Goal: Find contact information: Find contact information

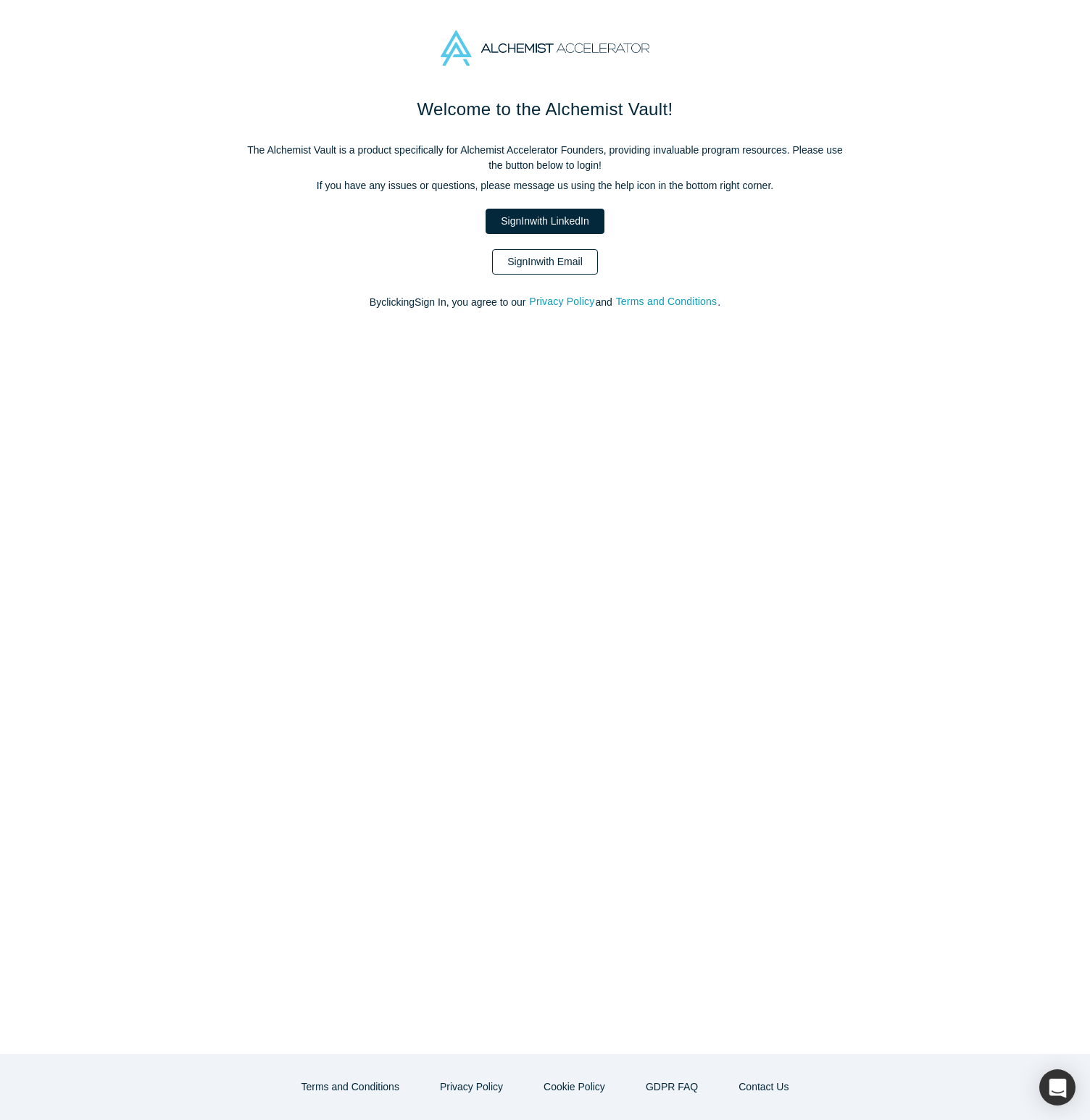
click at [566, 271] on link "Sign In with Email" at bounding box center [544, 262] width 106 height 25
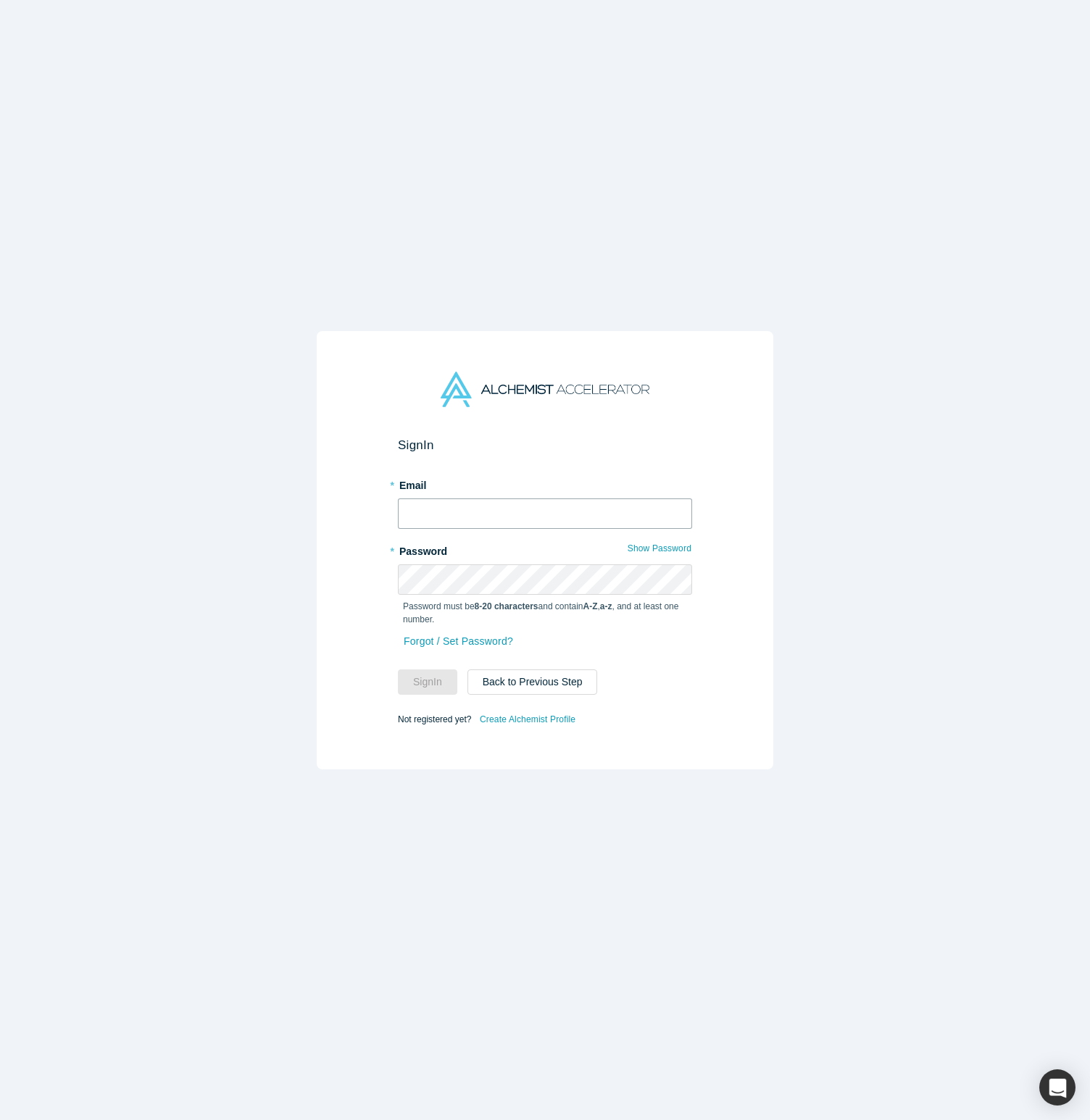
click at [516, 514] on input "text" at bounding box center [545, 514] width 294 height 31
type input "khb"
type input "ik@bartini.aero"
click at [398, 669] on button "Sign In" at bounding box center [427, 682] width 59 height 25
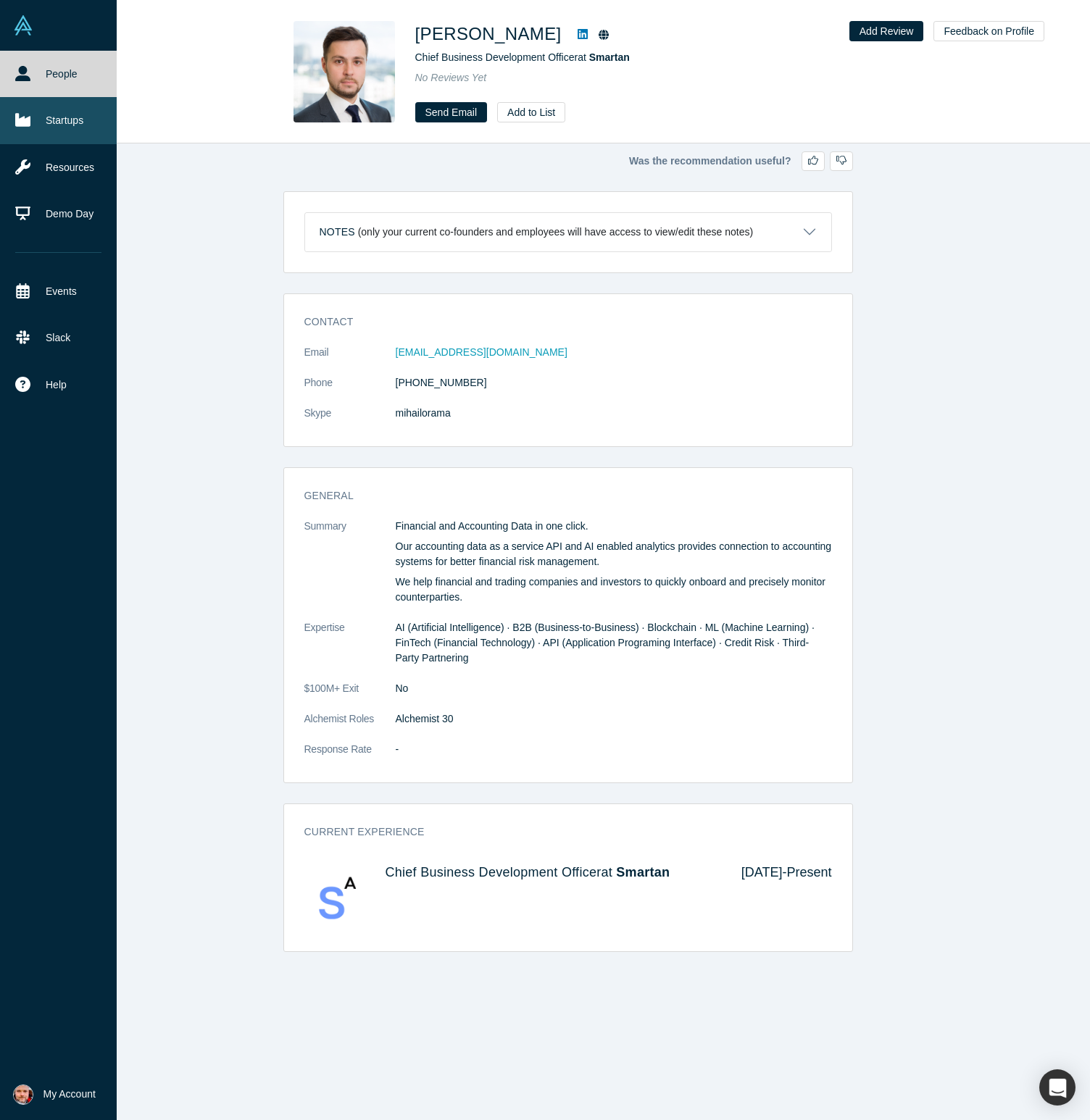
click at [60, 124] on link "Startups" at bounding box center [58, 121] width 117 height 46
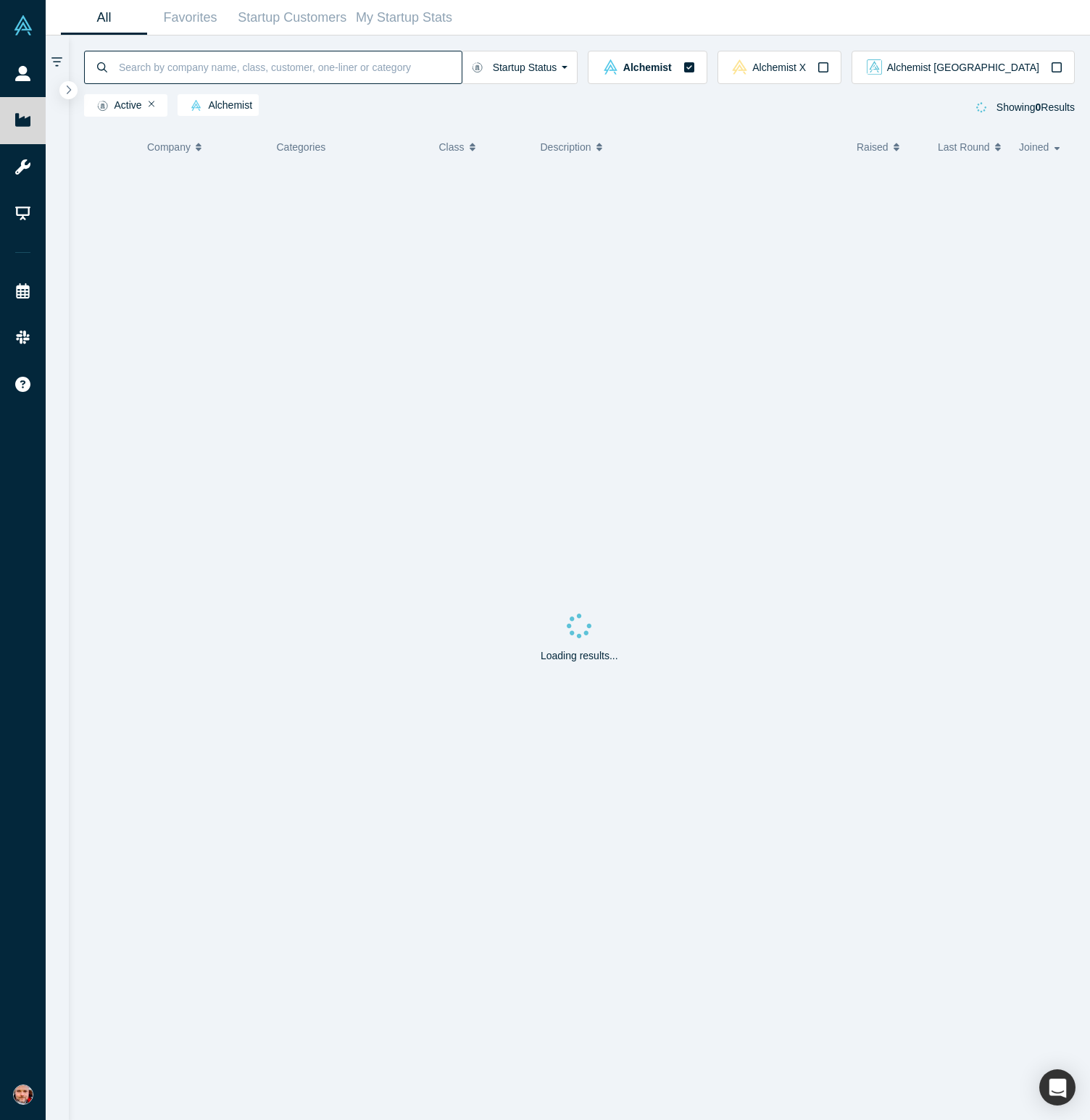
click at [235, 67] on input at bounding box center [289, 67] width 344 height 34
type input "talawa"
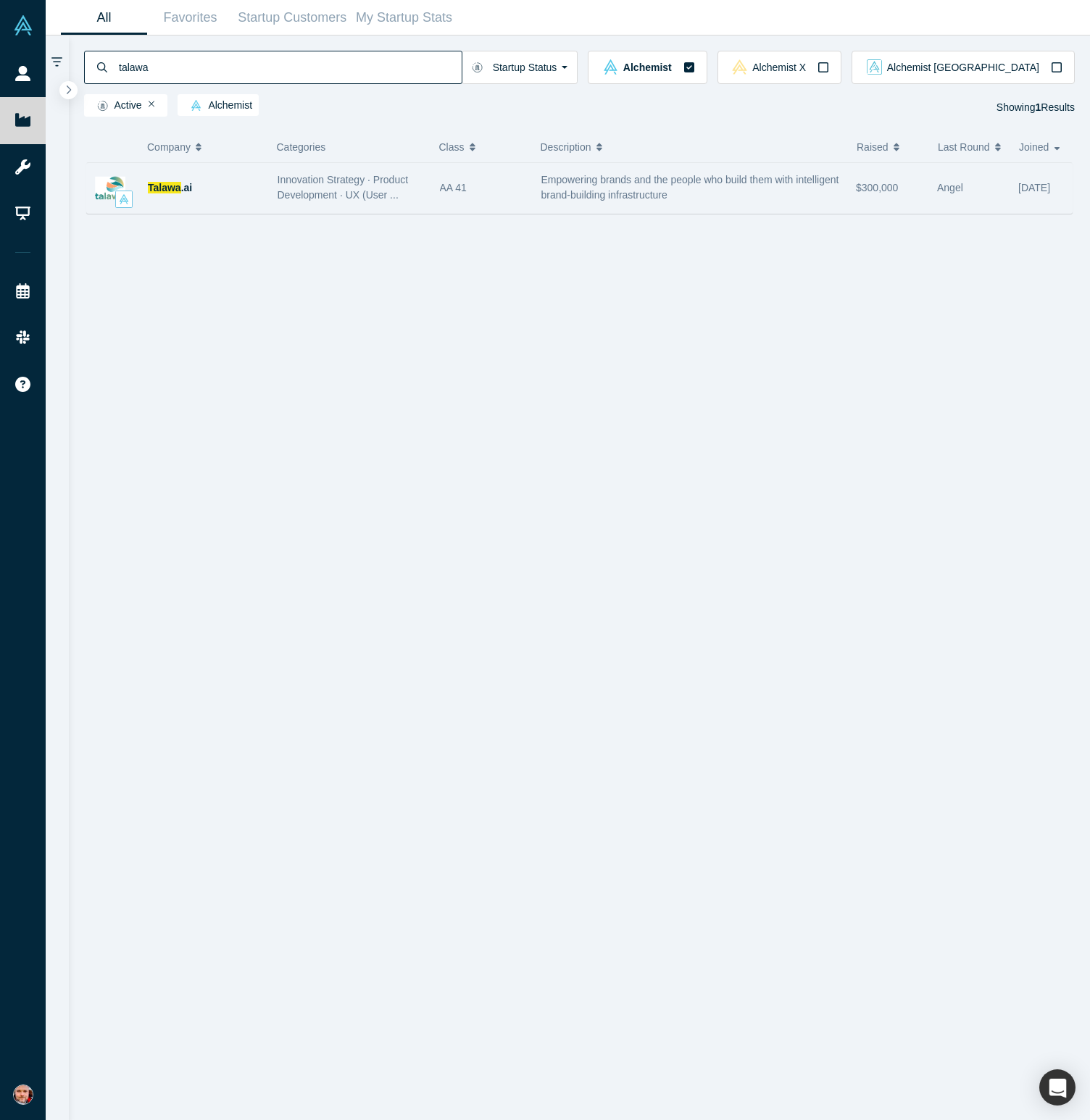
click at [325, 193] on span "Innovation Strategy · Product Development · UX (User ..." at bounding box center [343, 187] width 131 height 27
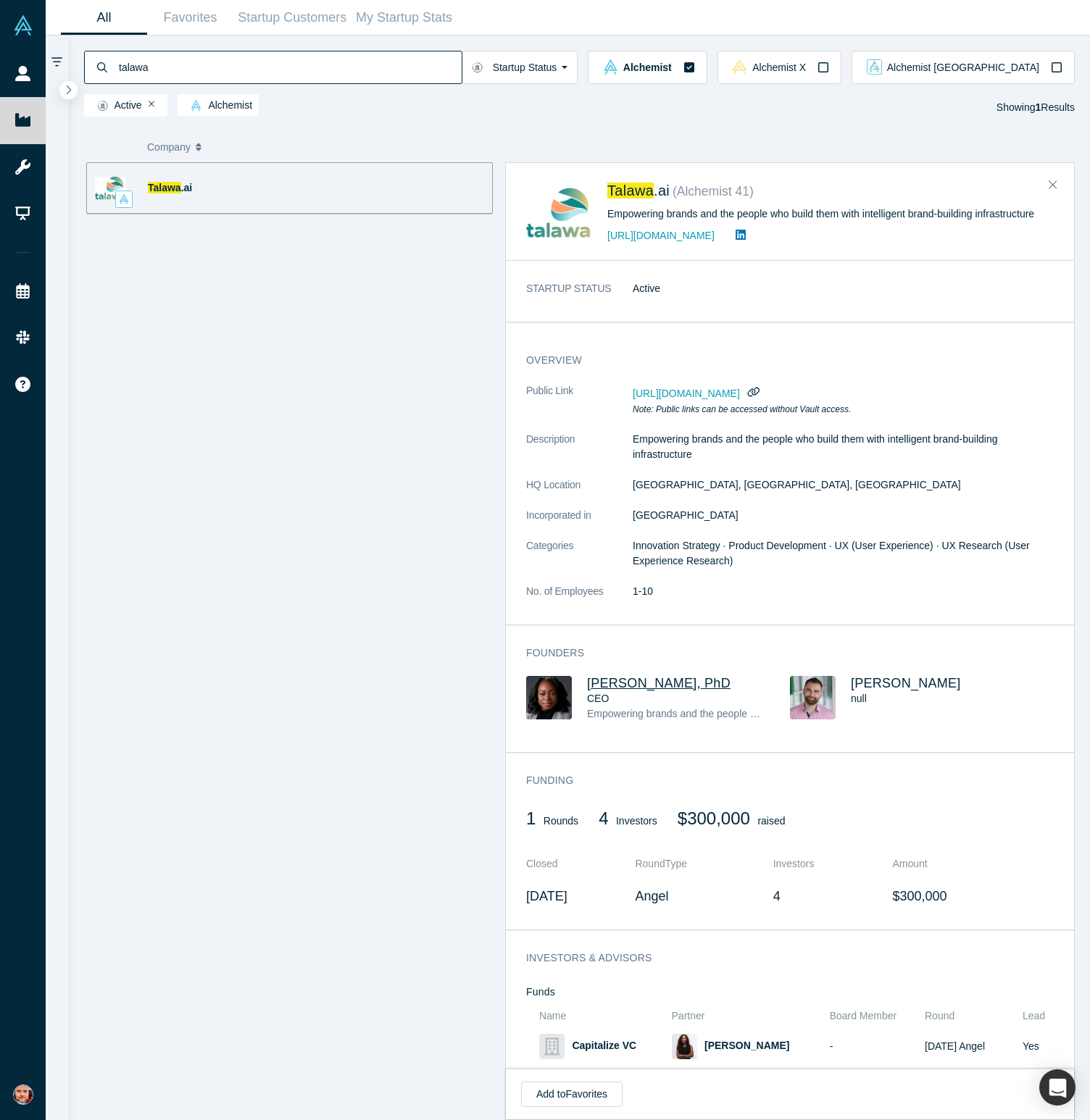
click at [606, 682] on span "Deana Anglin, PhD" at bounding box center [658, 683] width 143 height 14
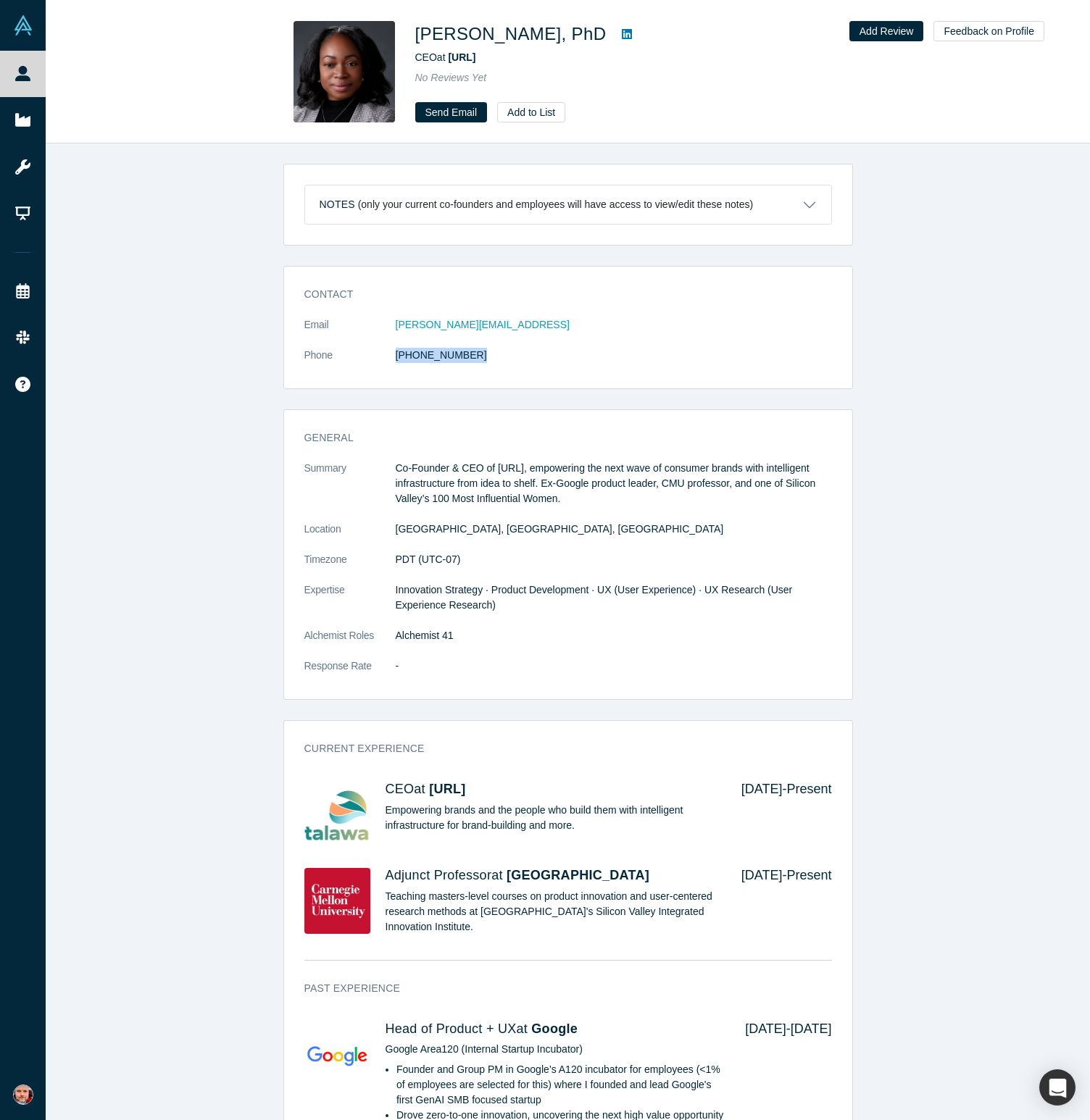
drag, startPoint x: 468, startPoint y: 354, endPoint x: 374, endPoint y: 358, distance: 94.1
click at [374, 358] on dl "Email deana@talawa.ai Phone (650) 695-3786" at bounding box center [568, 347] width 528 height 61
drag, startPoint x: 540, startPoint y: 487, endPoint x: 496, endPoint y: 427, distance: 74.4
click at [496, 428] on div "General Summary Co-Founder & CEO of Talawa.ai, empowering the next wave of cons…" at bounding box center [568, 560] width 568 height 279
click at [542, 505] on p "Co-Founder & CEO of Talawa.ai, empowering the next wave of consumer brands with…" at bounding box center [614, 484] width 436 height 46
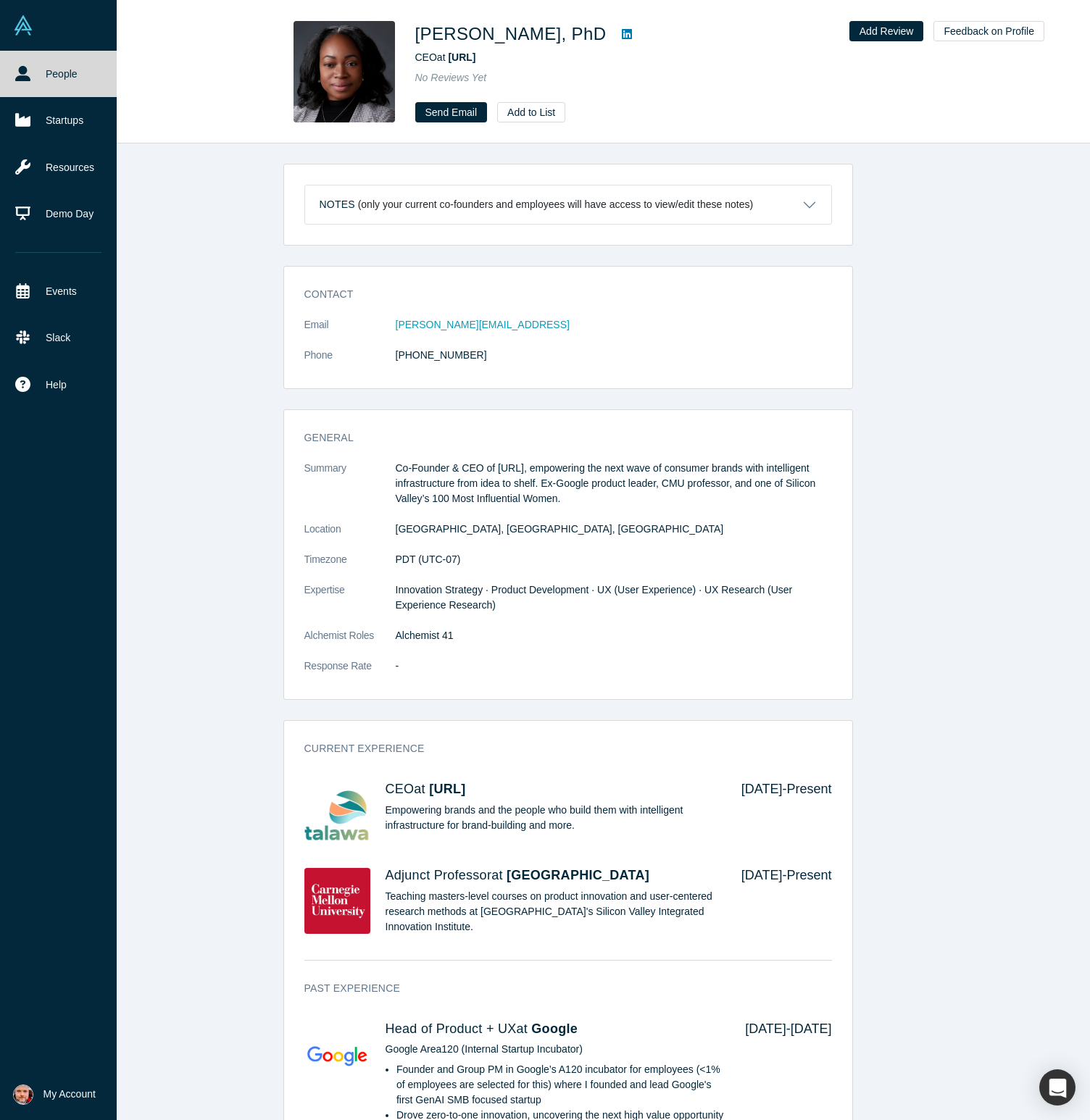
click at [69, 67] on link "People" at bounding box center [58, 74] width 117 height 46
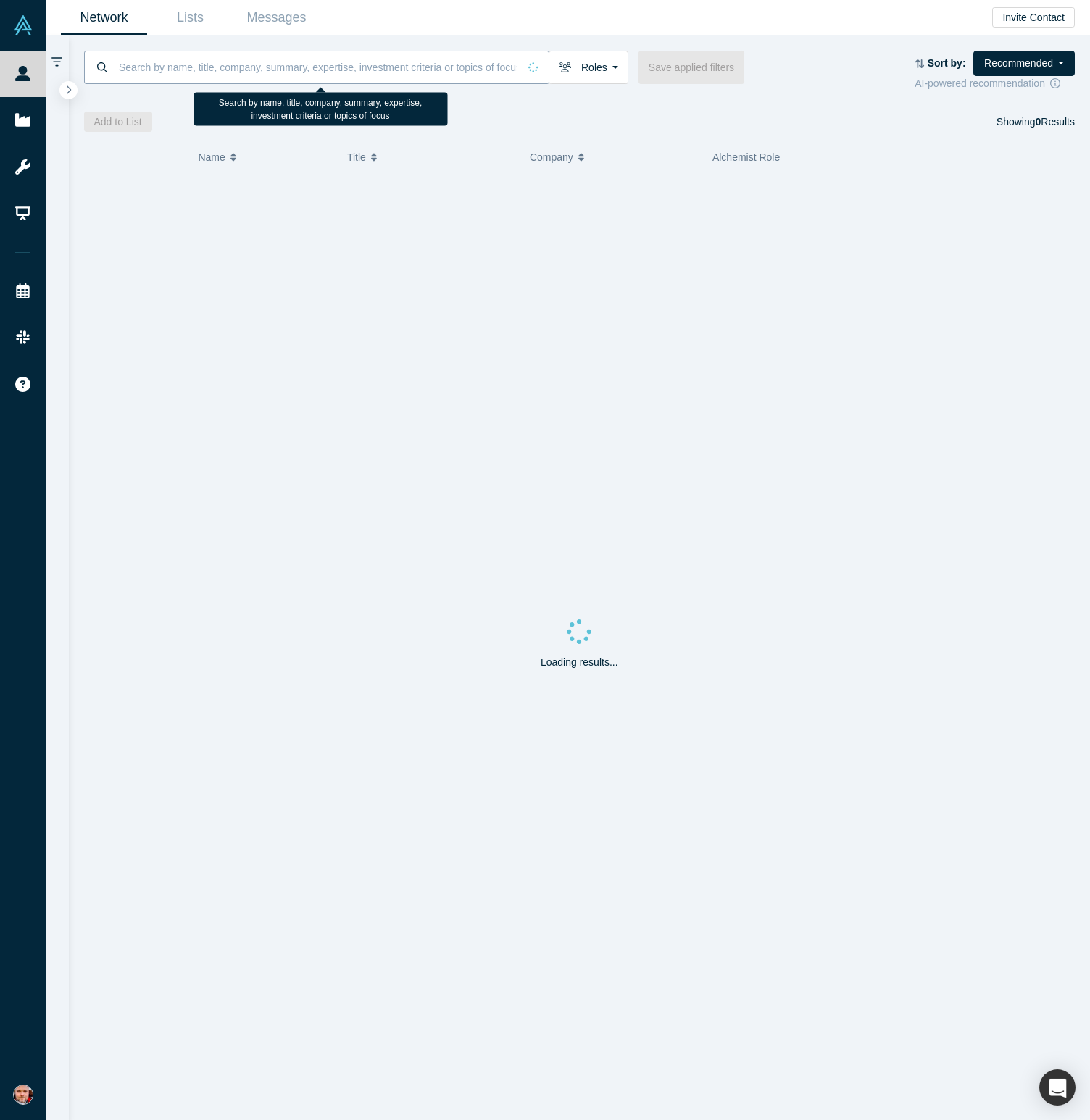
click at [253, 76] on input at bounding box center [318, 67] width 401 height 34
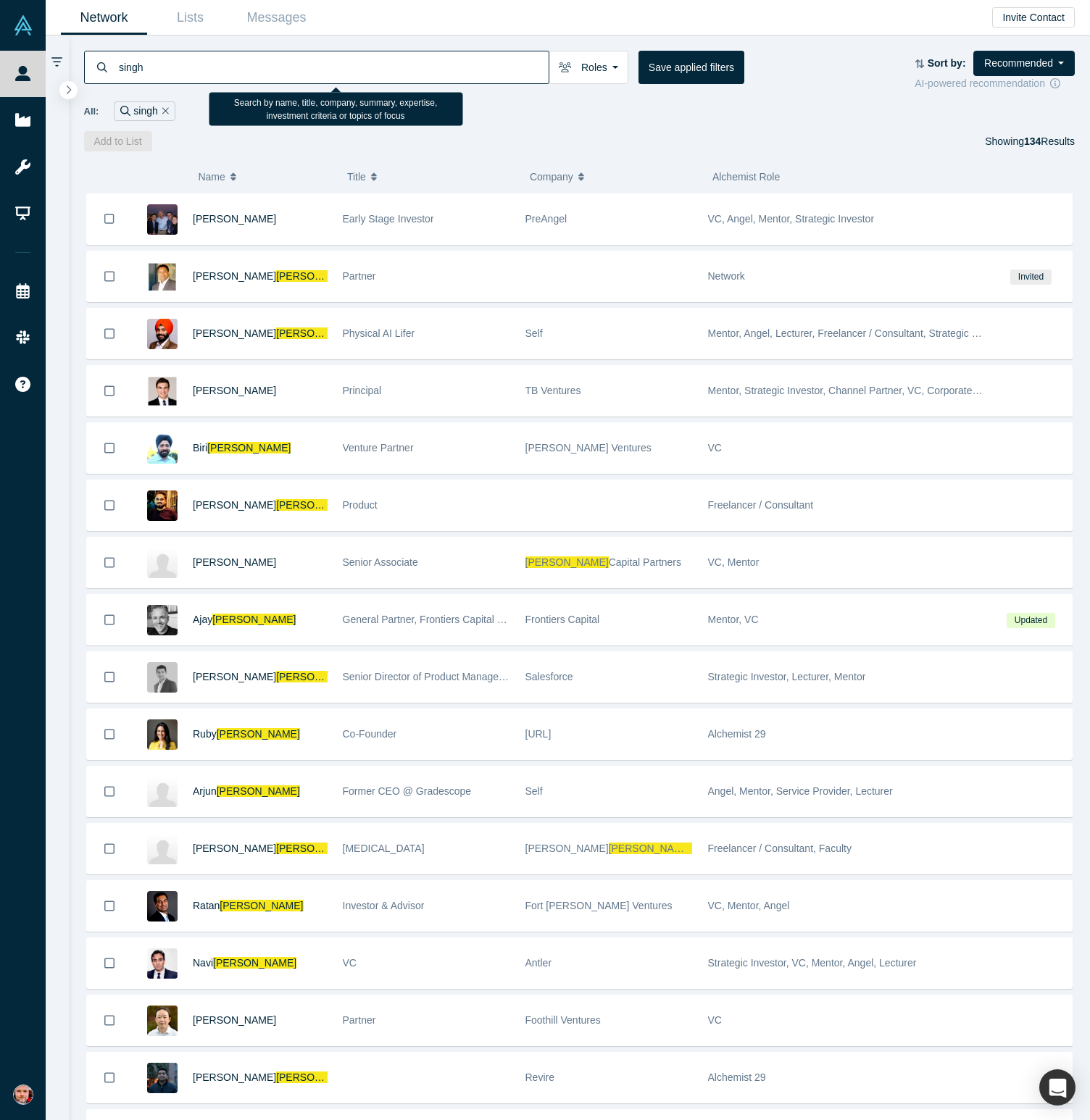
click at [193, 68] on input "singh" at bounding box center [333, 67] width 431 height 34
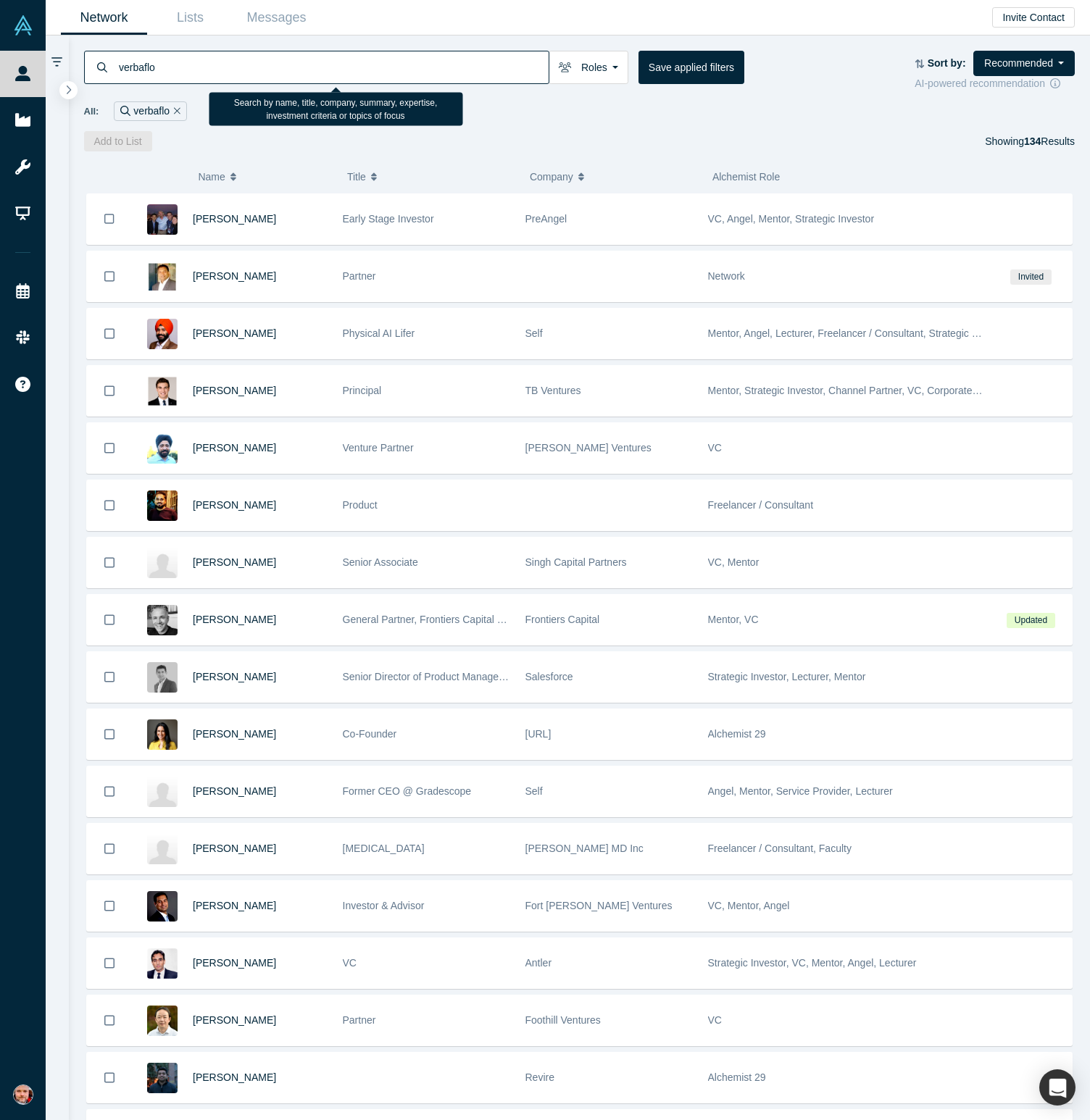
type input "verbaflo"
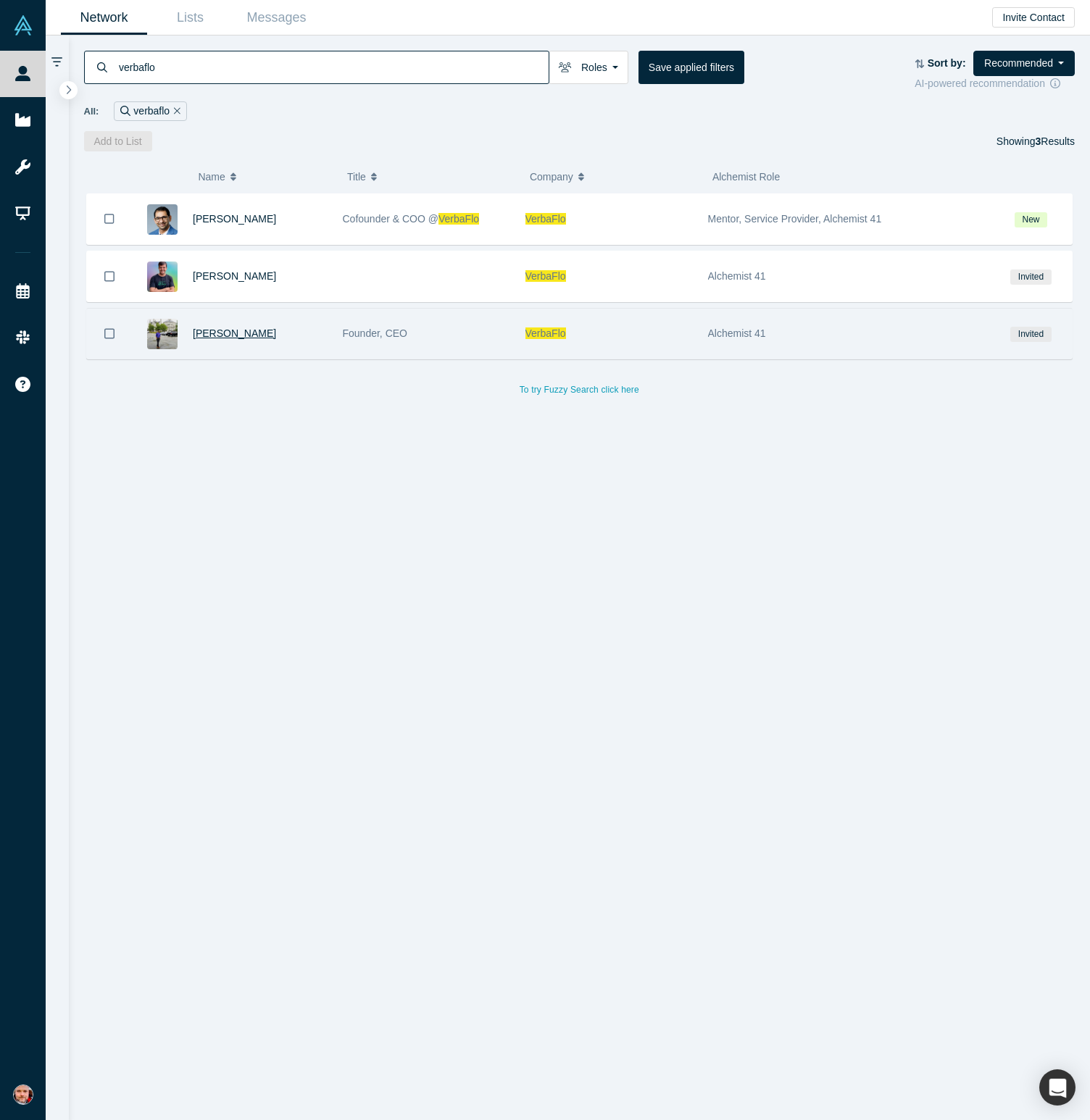
click at [241, 336] on span "[PERSON_NAME]" at bounding box center [234, 333] width 83 height 11
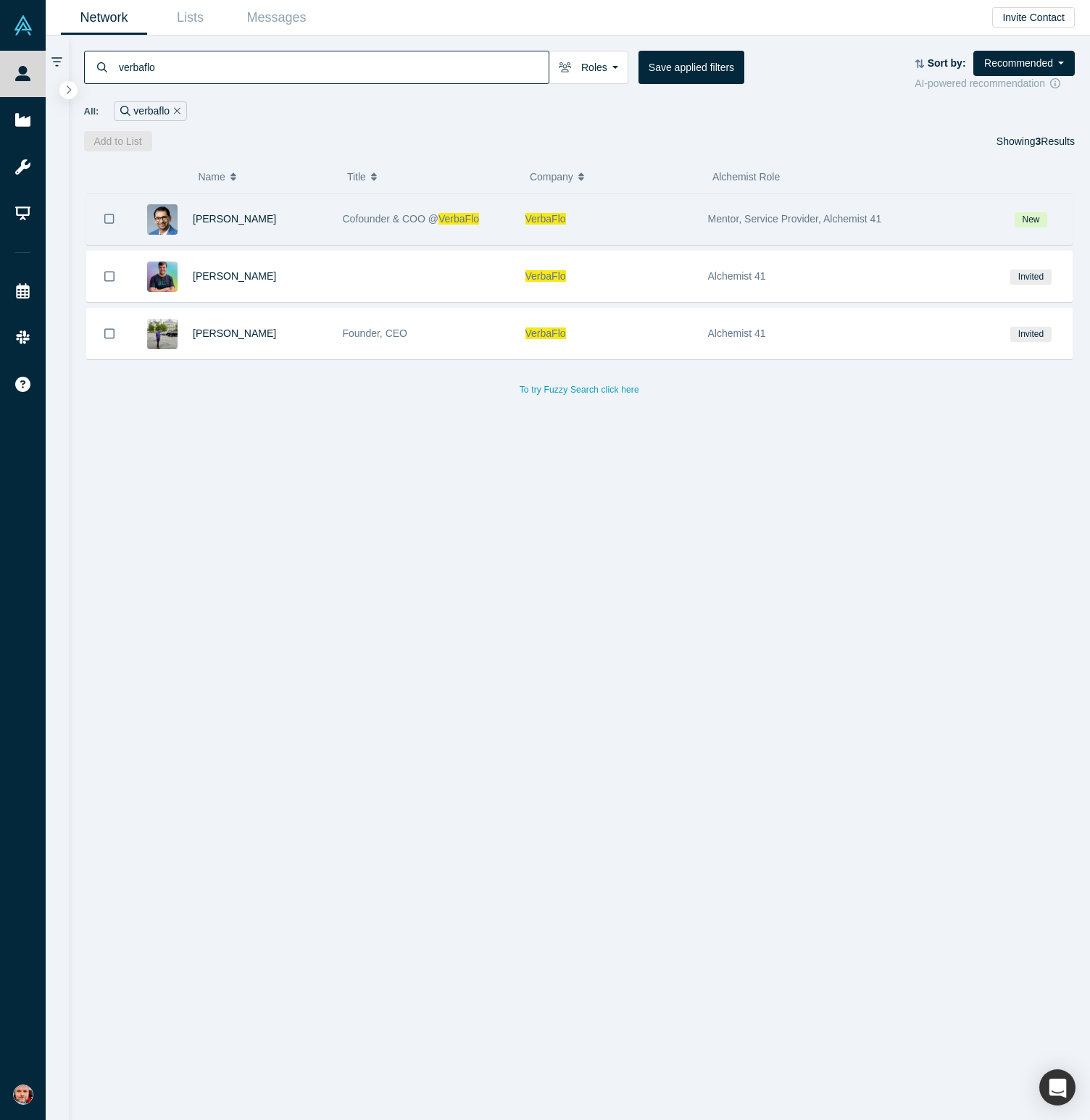
click at [205, 208] on div "[PERSON_NAME]" at bounding box center [260, 219] width 135 height 50
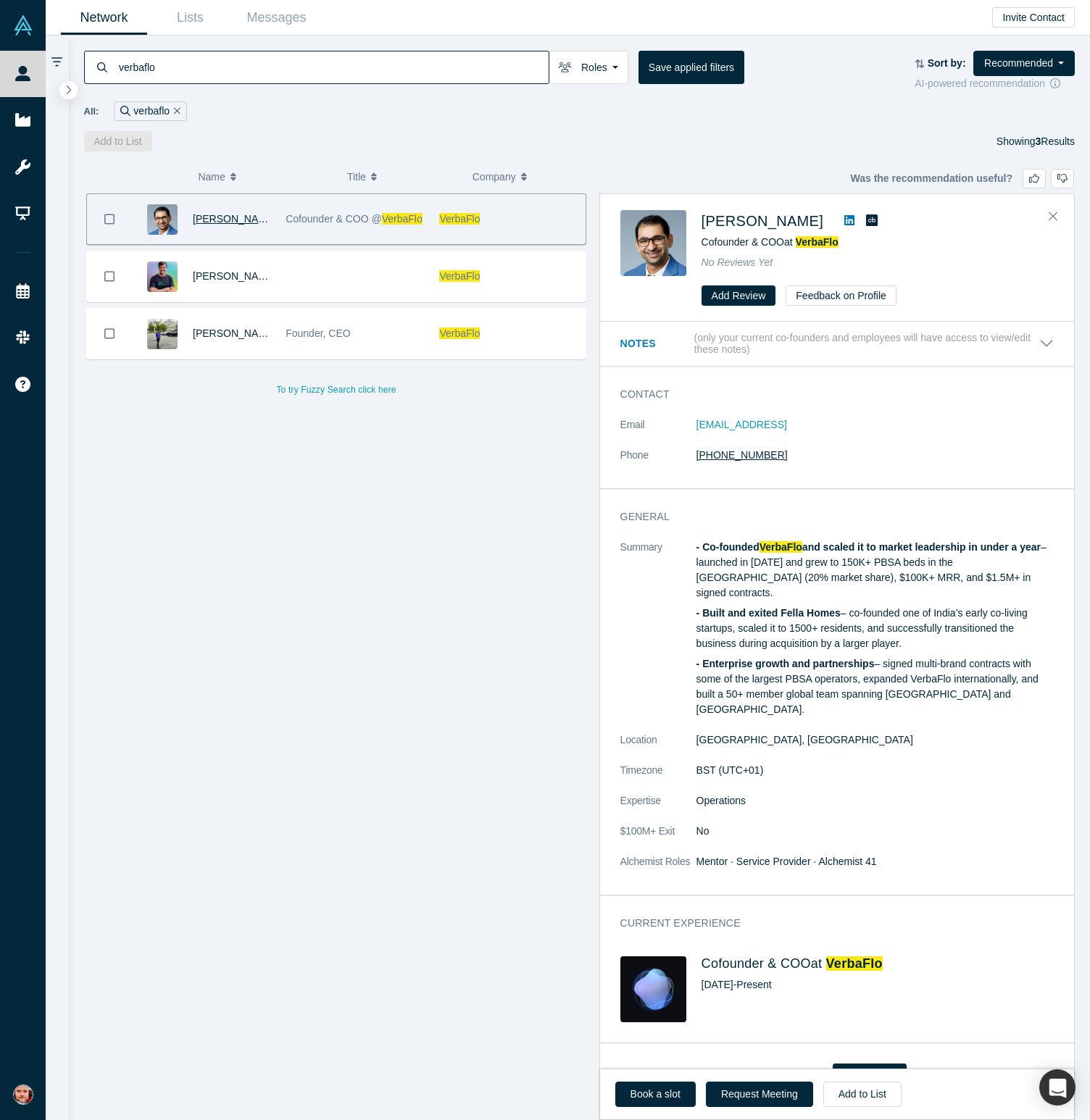
click at [741, 457] on link "+44 7771 294491" at bounding box center [742, 454] width 91 height 11
copy link "+44 7771 294491"
click at [789, 582] on p "- Co-founded VerbaFlo and scaled it to market leadership in under a year – laun…" at bounding box center [875, 570] width 358 height 61
click at [834, 238] on span "VerbaFlo" at bounding box center [816, 241] width 43 height 11
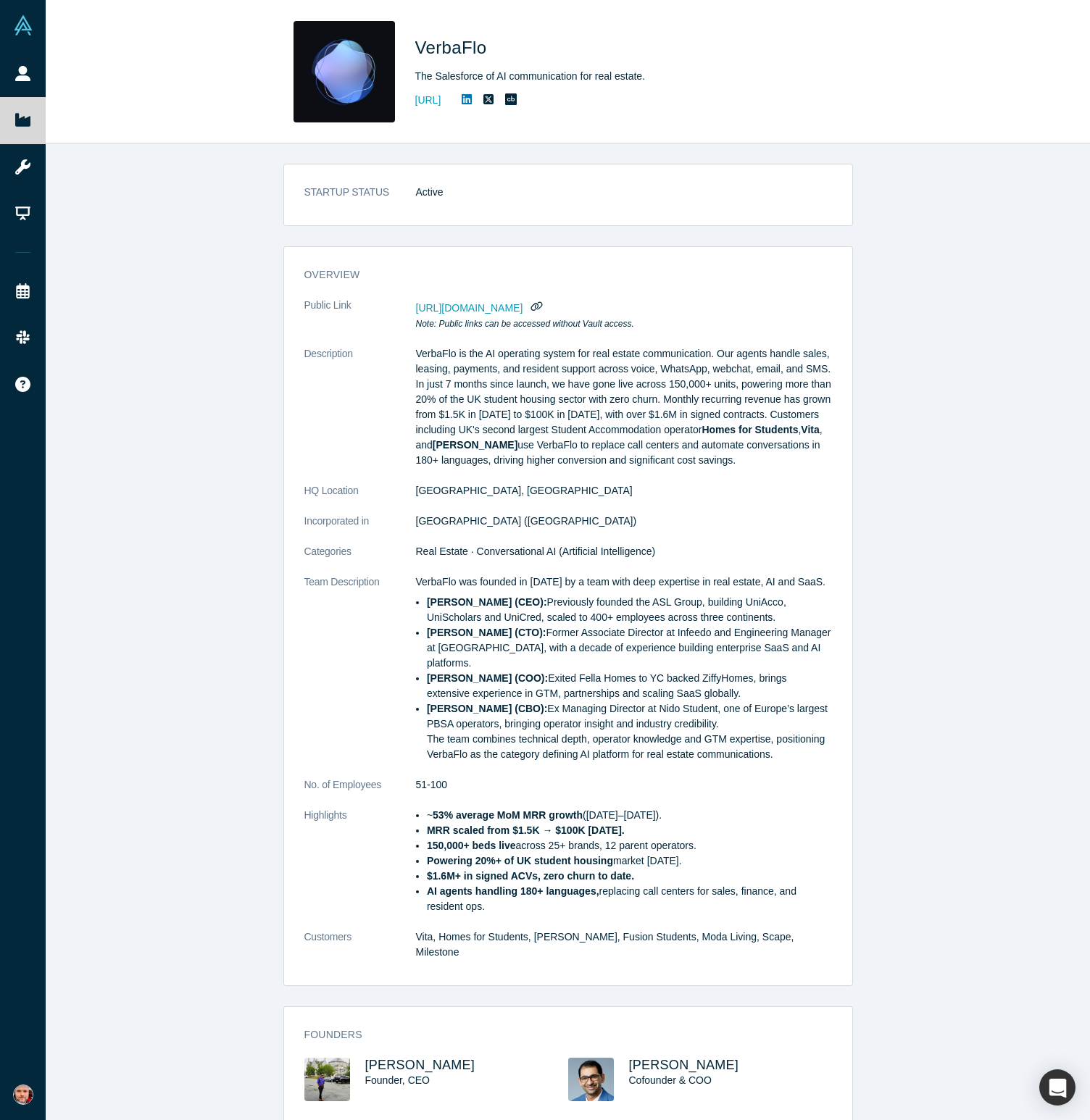
click at [674, 386] on p "VerbaFlo is the AI operating system for real estate communication. Our agents h…" at bounding box center [624, 407] width 416 height 121
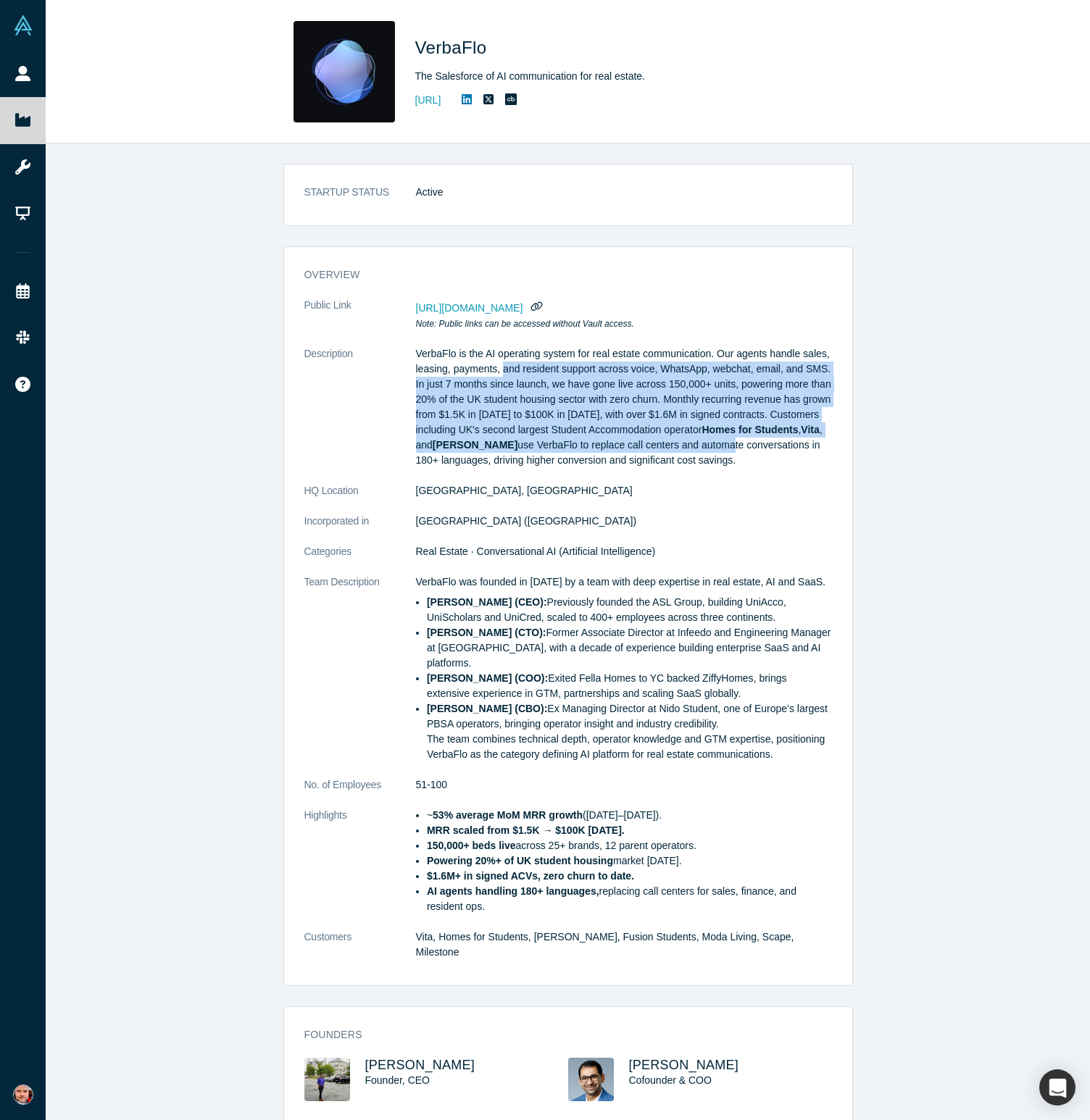
drag, startPoint x: 505, startPoint y: 374, endPoint x: 557, endPoint y: 459, distance: 99.6
click at [557, 459] on p "VerbaFlo is the AI operating system for real estate communication. Our agents h…" at bounding box center [624, 407] width 416 height 121
click at [557, 458] on p "VerbaFlo is the AI operating system for real estate communication. Our agents h…" at bounding box center [624, 407] width 416 height 121
drag, startPoint x: 557, startPoint y: 466, endPoint x: 538, endPoint y: 376, distance: 92.0
click at [538, 376] on p "VerbaFlo is the AI operating system for real estate communication. Our agents h…" at bounding box center [624, 407] width 416 height 121
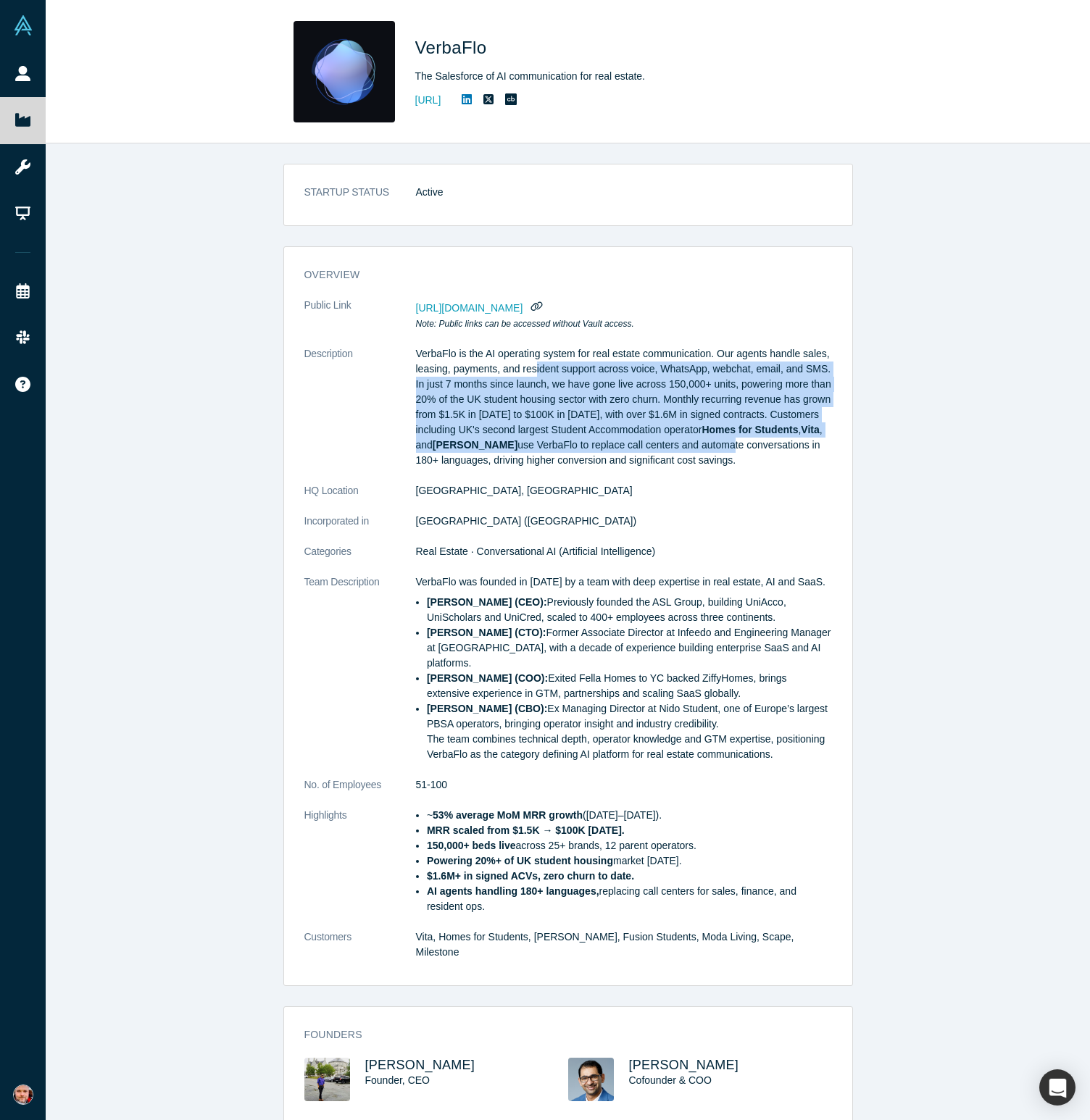
click at [538, 376] on p "VerbaFlo is the AI operating system for real estate communication. Our agents h…" at bounding box center [624, 407] width 416 height 121
drag, startPoint x: 554, startPoint y: 378, endPoint x: 558, endPoint y: 430, distance: 52.2
click at [558, 430] on p "VerbaFlo is the AI operating system for real estate communication. Our agents h…" at bounding box center [624, 407] width 416 height 121
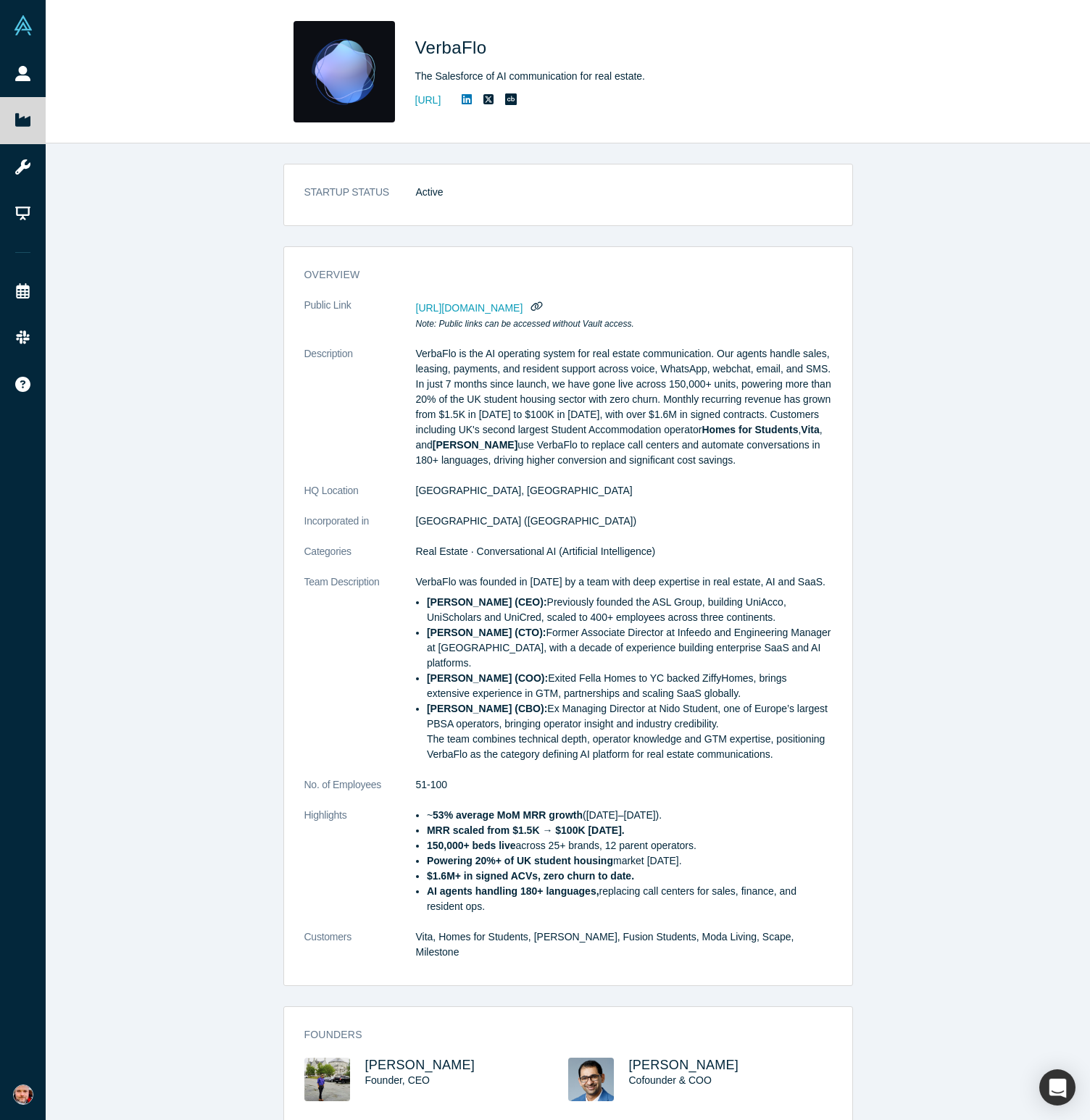
click at [603, 451] on p "VerbaFlo is the AI operating system for real estate communication. Our agents h…" at bounding box center [624, 407] width 416 height 121
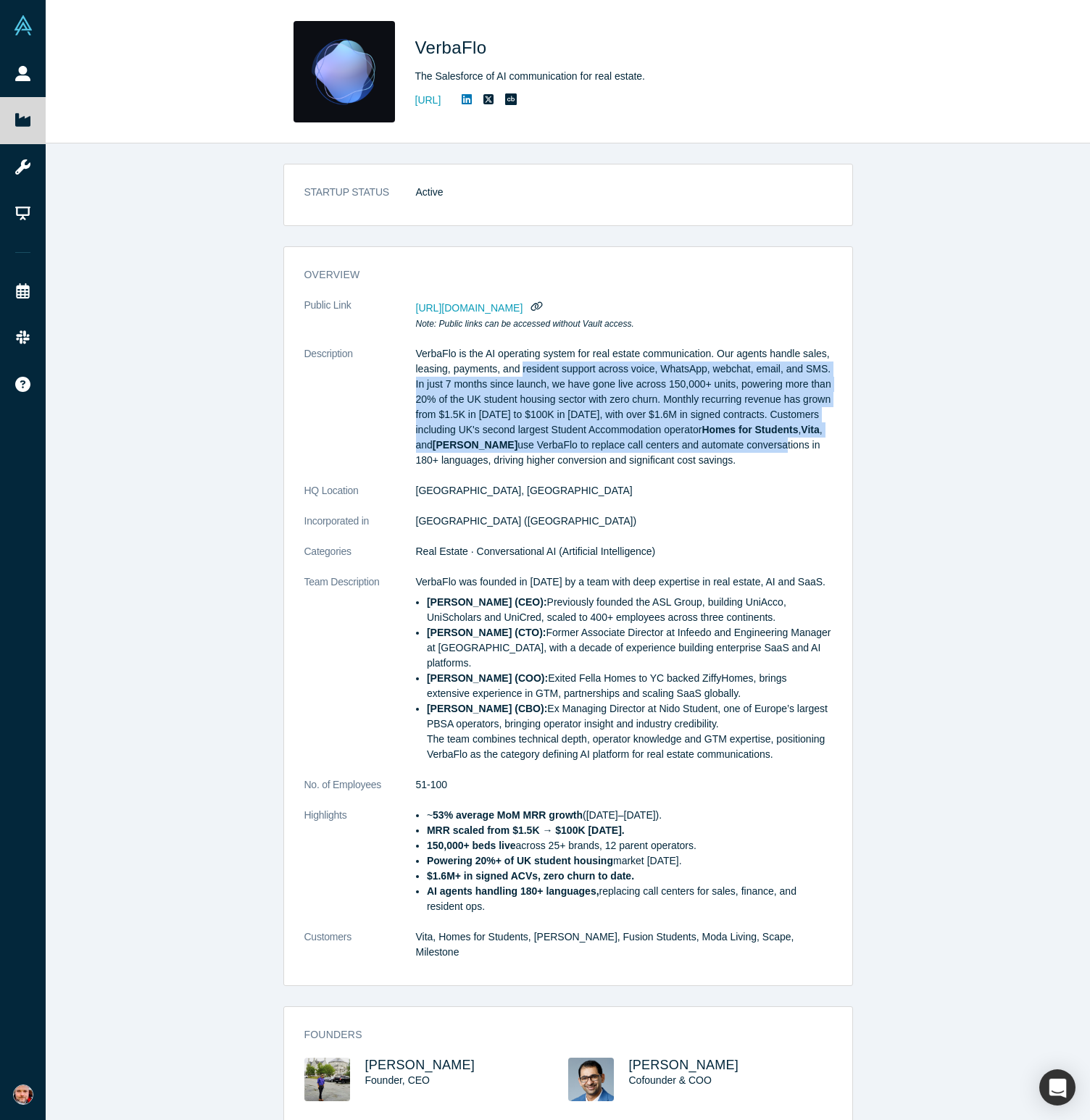
drag, startPoint x: 607, startPoint y: 457, endPoint x: 524, endPoint y: 370, distance: 120.2
click at [524, 370] on p "VerbaFlo is the AI operating system for real estate communication. Our agents h…" at bounding box center [624, 407] width 416 height 121
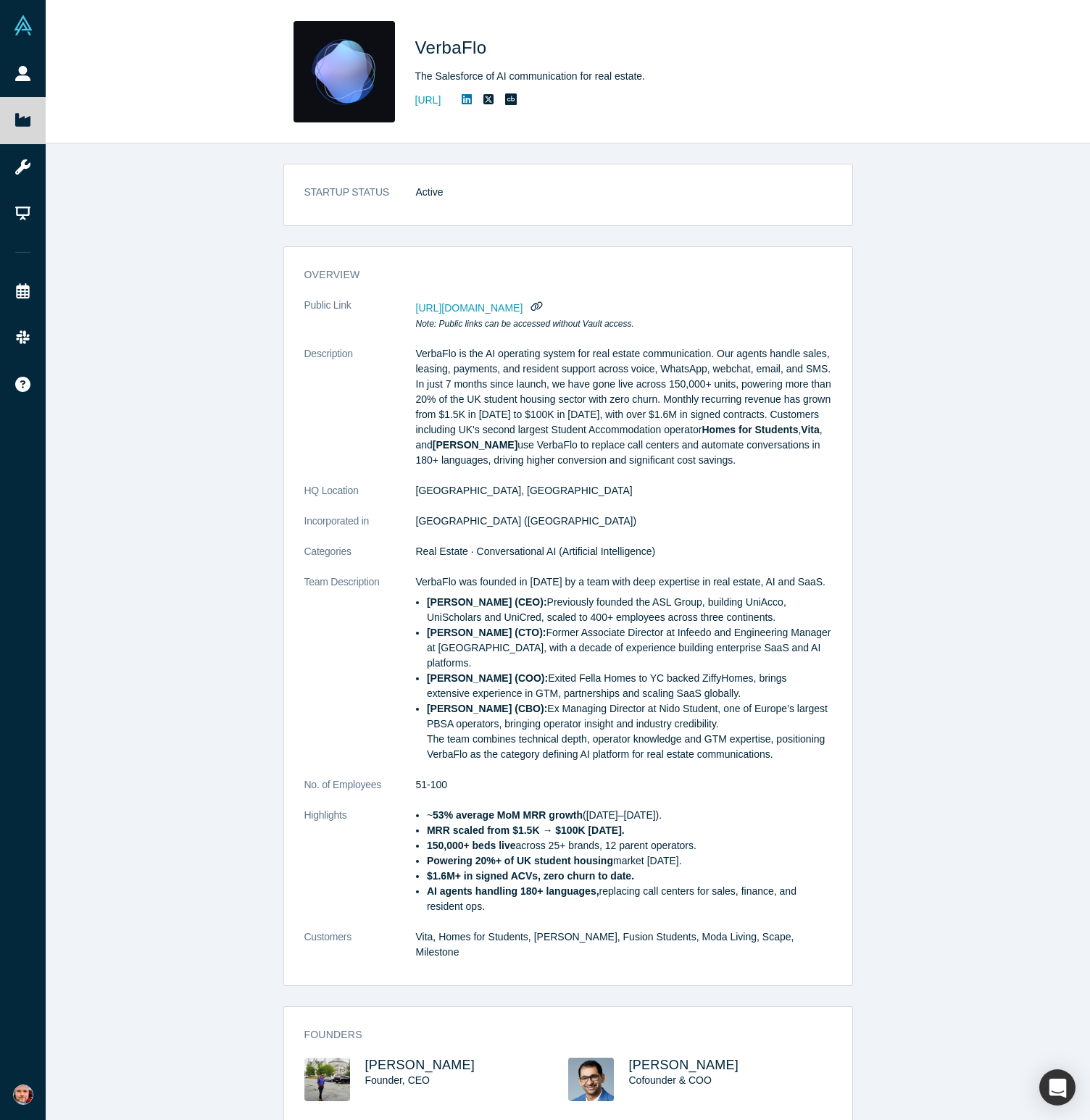
click at [496, 373] on p "VerbaFlo is the AI operating system for real estate communication. Our agents h…" at bounding box center [624, 407] width 416 height 121
